Goal: Navigation & Orientation: Go to known website

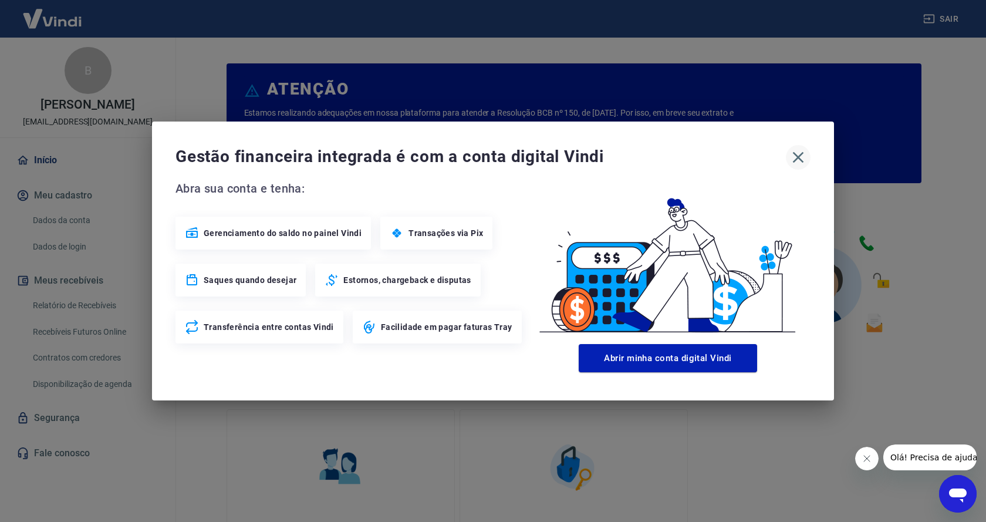
click at [803, 156] on icon "button" at bounding box center [798, 157] width 19 height 19
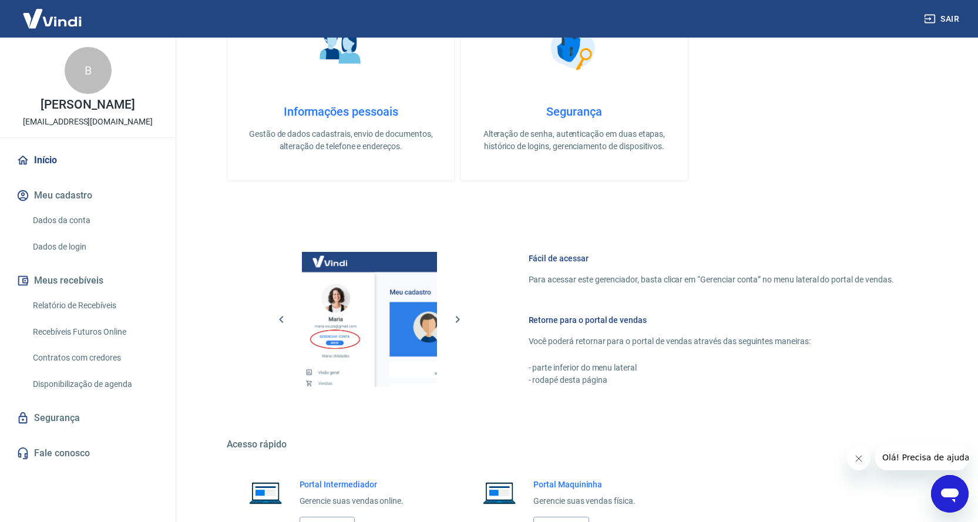
scroll to position [515, 0]
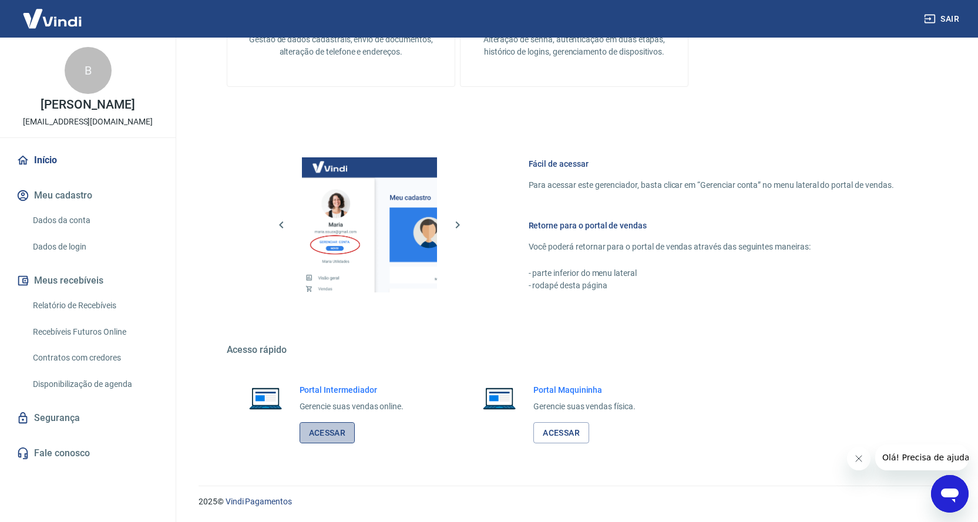
click at [336, 430] on link "Acessar" at bounding box center [327, 433] width 56 height 22
